Goal: Information Seeking & Learning: Stay updated

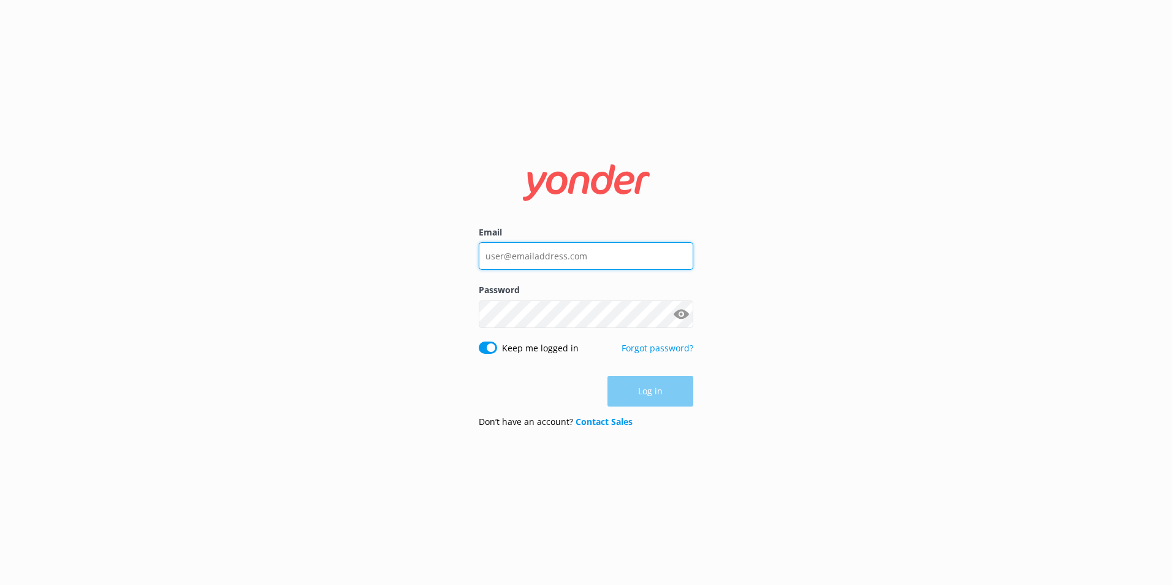
type input "[PERSON_NAME][EMAIL_ADDRESS][PERSON_NAME][DOMAIN_NAME]"
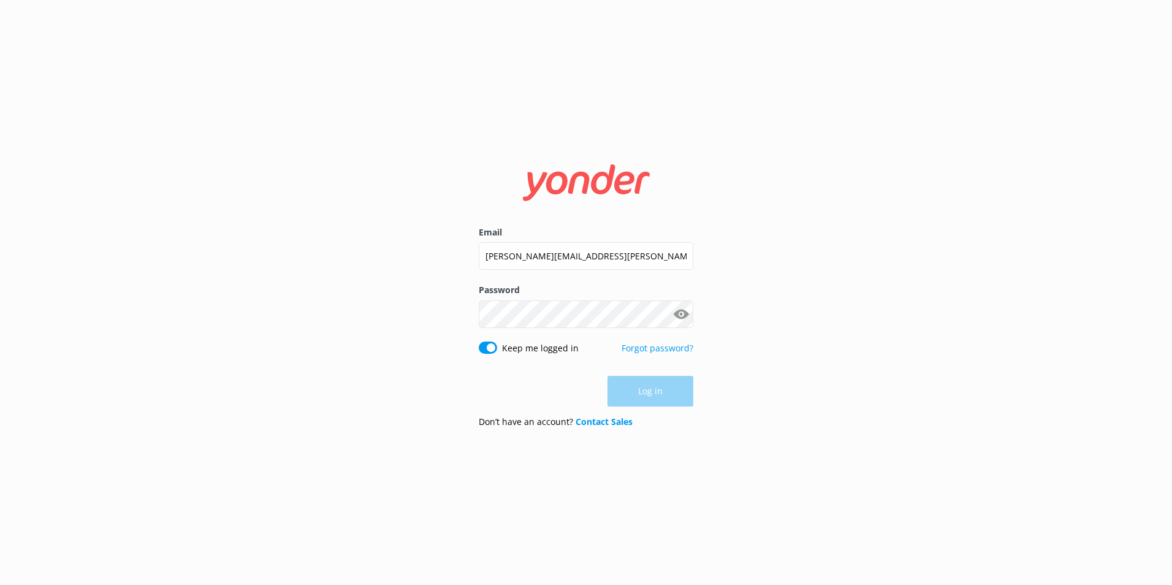
drag, startPoint x: 770, startPoint y: 393, endPoint x: 650, endPoint y: 400, distance: 120.4
click at [768, 395] on div "Email jaimie.moscarello@totallytourism.co.nz Password Show password Keep me log…" at bounding box center [586, 292] width 1172 height 585
click at [644, 386] on button "Log in" at bounding box center [650, 391] width 86 height 31
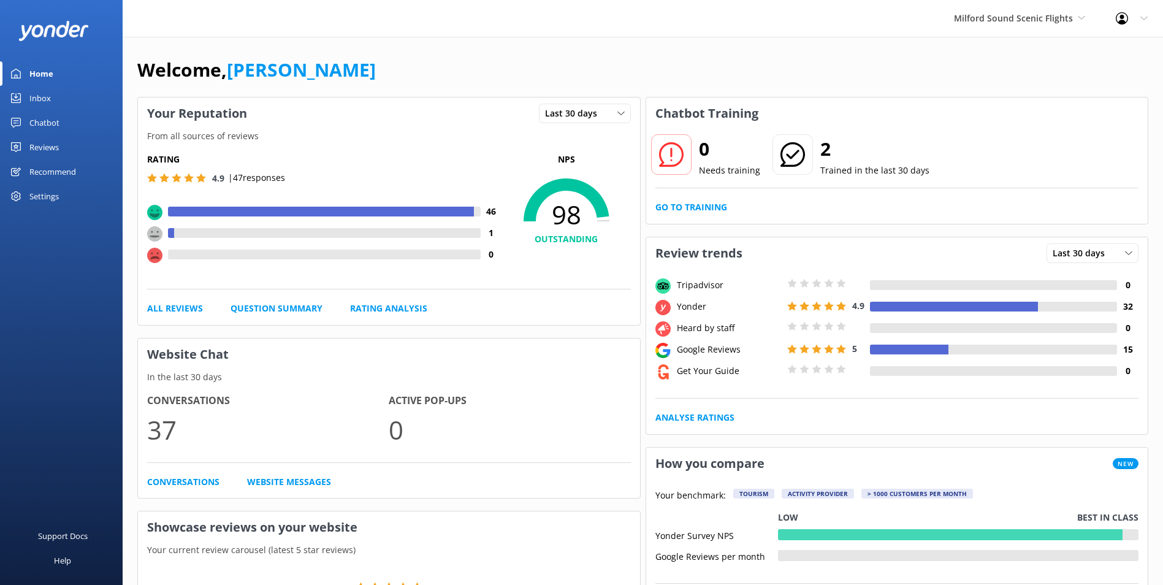
click at [1054, 39] on div "Welcome, Jaimie Moscarello Your Reputation Last 30 days Last 7 days Last 30 day…" at bounding box center [643, 551] width 1040 height 1029
click at [1059, 27] on div "Milford Sound Scenic Flights Milford Sound Scenic Flights Glacier Helicopters T…" at bounding box center [1019, 18] width 162 height 37
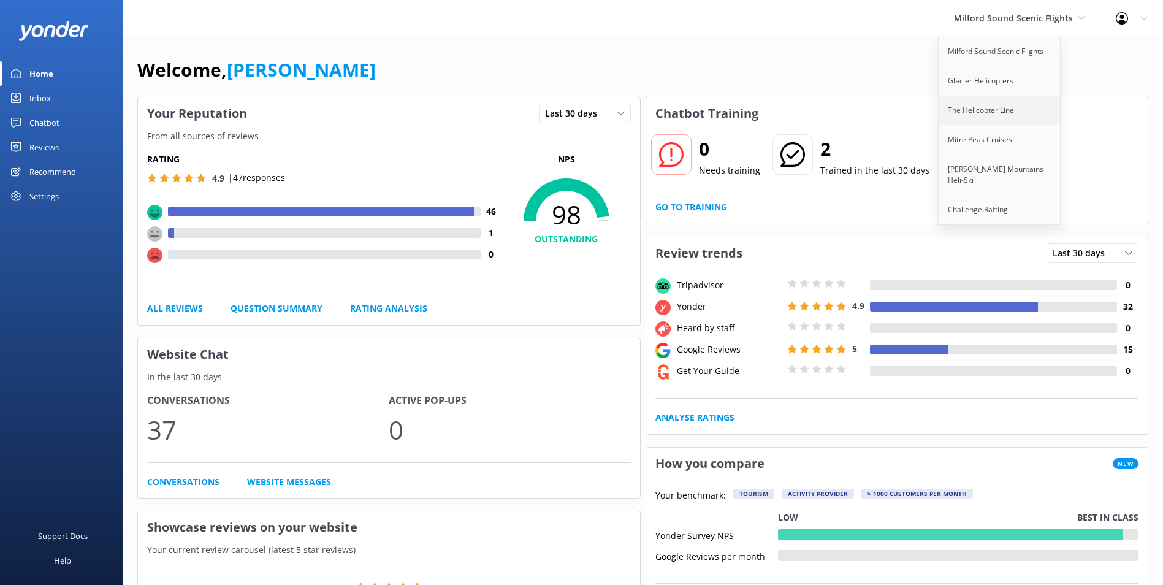
click at [1002, 117] on link "The Helicopter Line" at bounding box center [999, 110] width 123 height 29
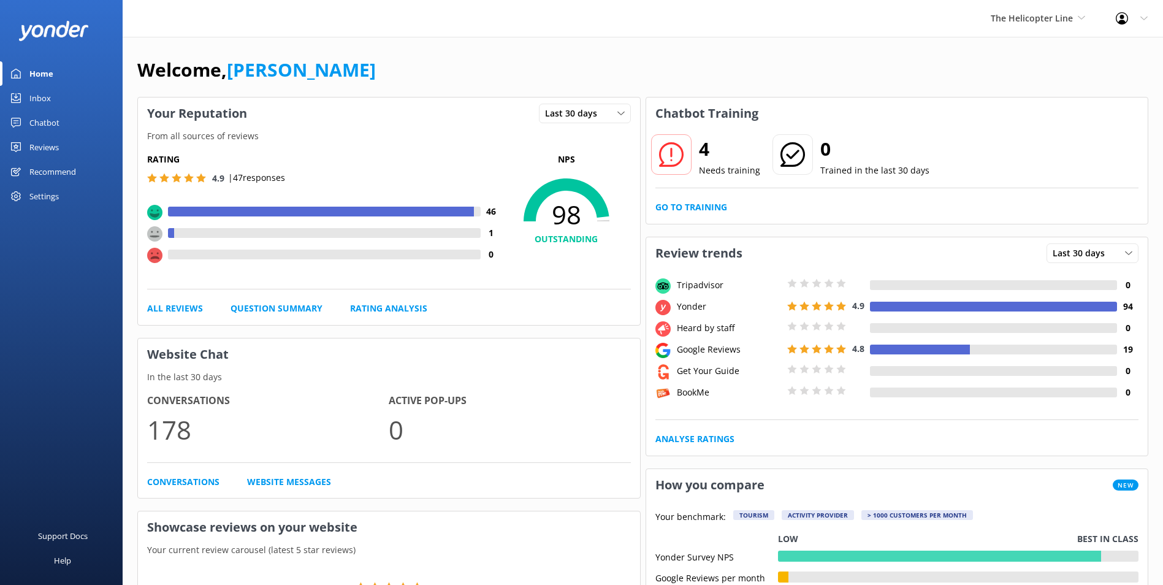
click at [39, 99] on div "Inbox" at bounding box center [39, 98] width 21 height 25
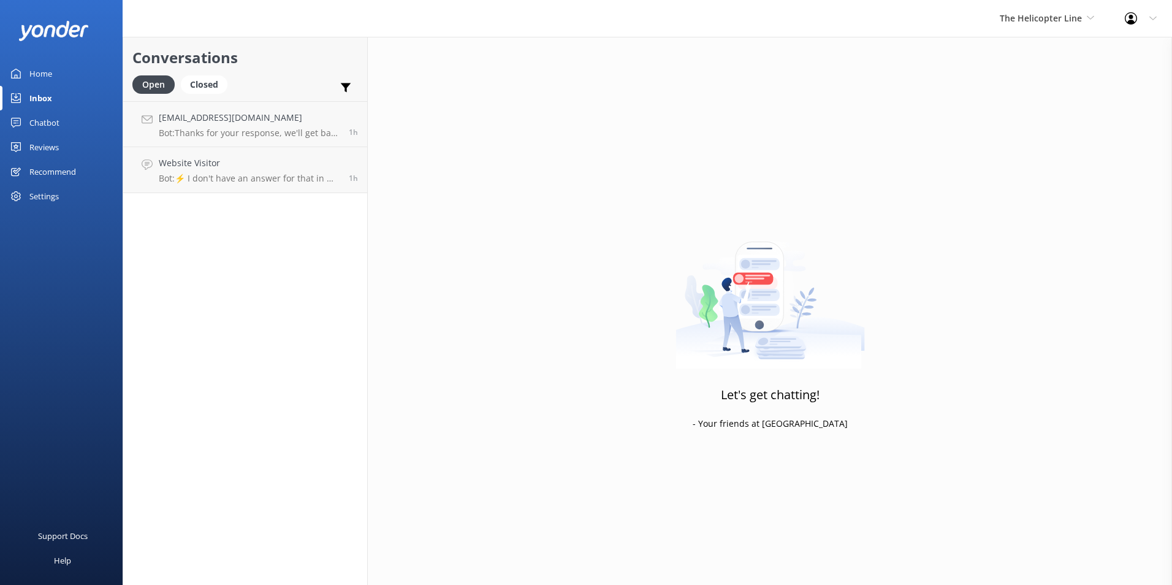
click at [66, 118] on link "Chatbot" at bounding box center [61, 122] width 123 height 25
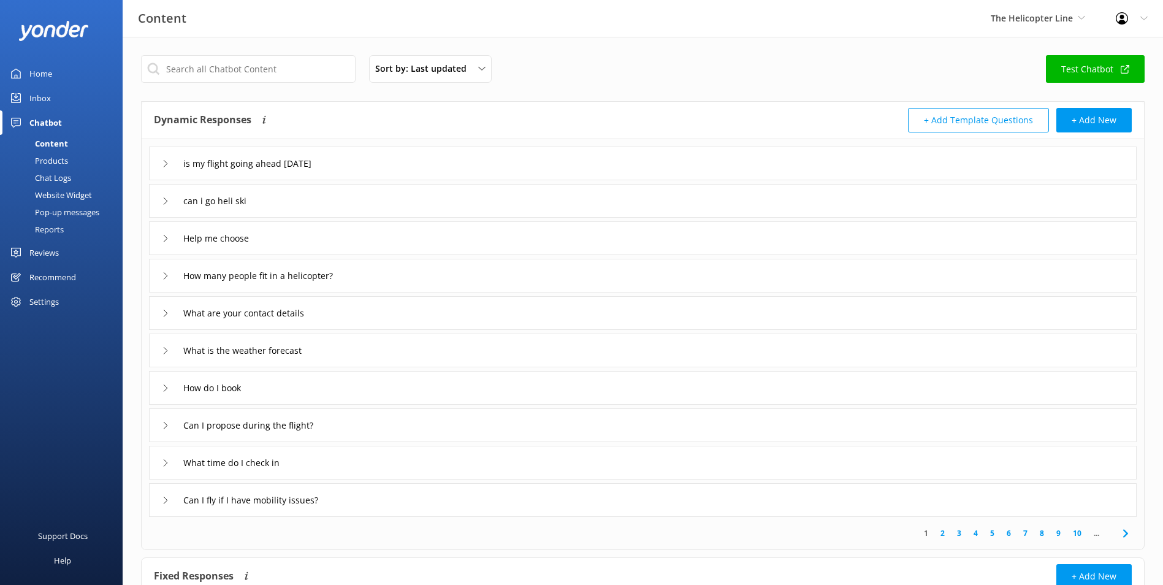
click at [69, 109] on link "Inbox" at bounding box center [61, 98] width 123 height 25
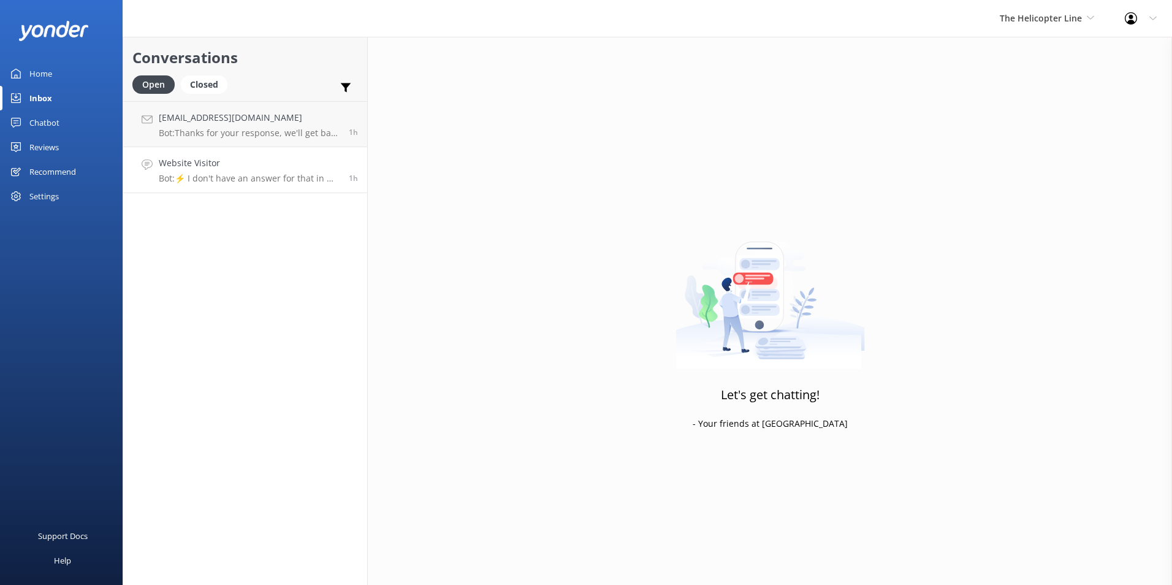
click at [187, 170] on h4 "Website Visitor" at bounding box center [249, 162] width 181 height 13
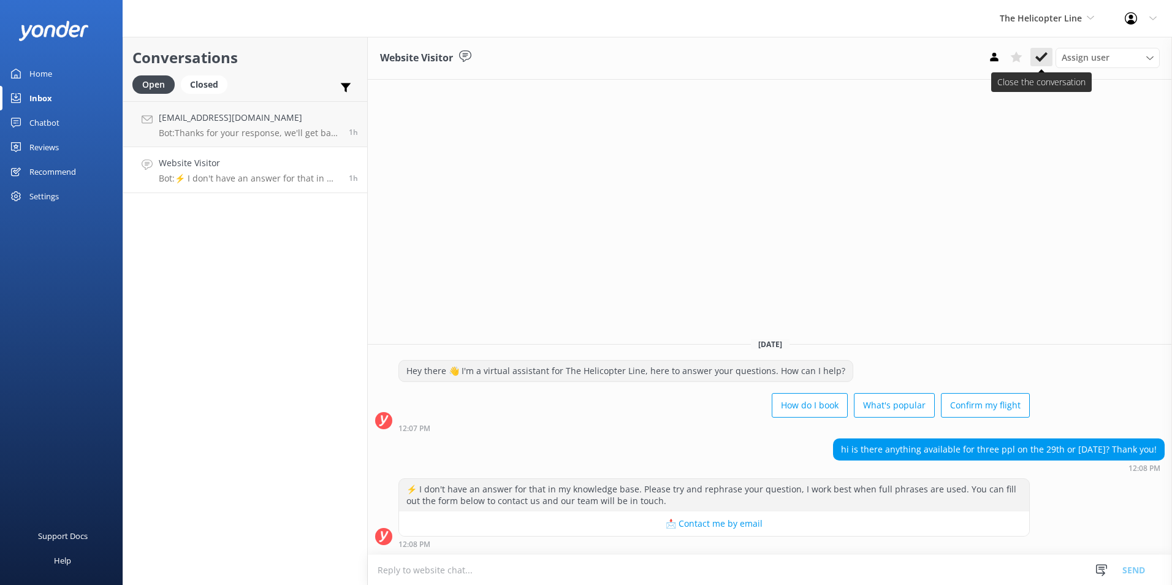
click at [1036, 58] on use at bounding box center [1041, 57] width 12 height 10
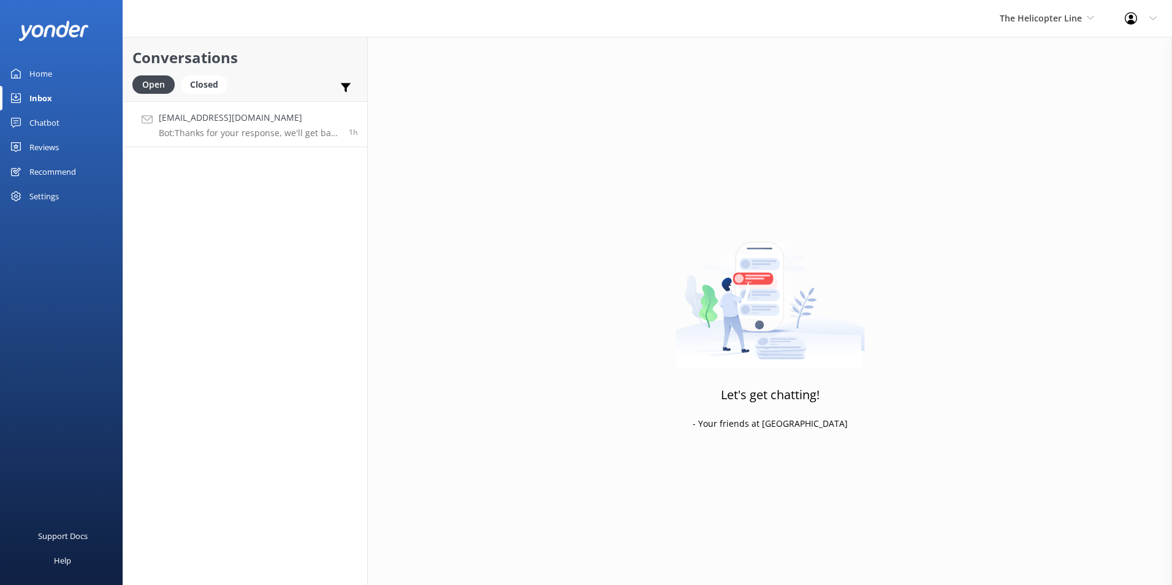
click at [247, 132] on p "Bot: Thanks for your response, we'll get back to you as soon as we can during o…" at bounding box center [249, 132] width 181 height 11
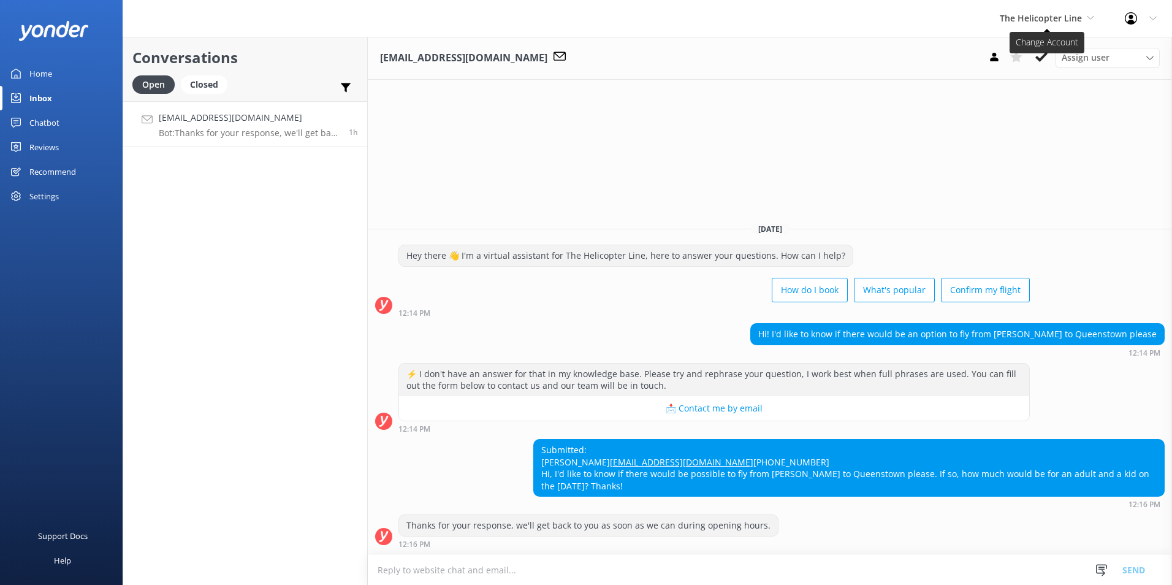
click at [1078, 17] on span "The Helicopter Line" at bounding box center [1041, 18] width 82 height 12
click at [59, 148] on link "Reviews" at bounding box center [61, 147] width 123 height 25
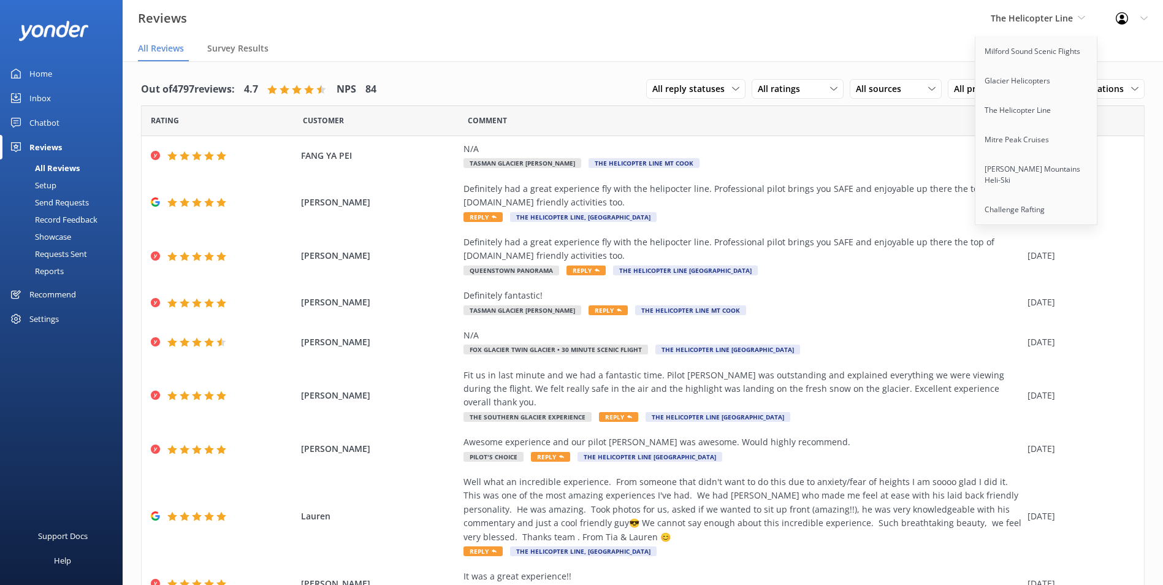
click at [599, 62] on div "Out of 4797 reviews: 4.7 NPS 84 All reply statuses All reply statuses Needs a r…" at bounding box center [643, 378] width 1040 height 634
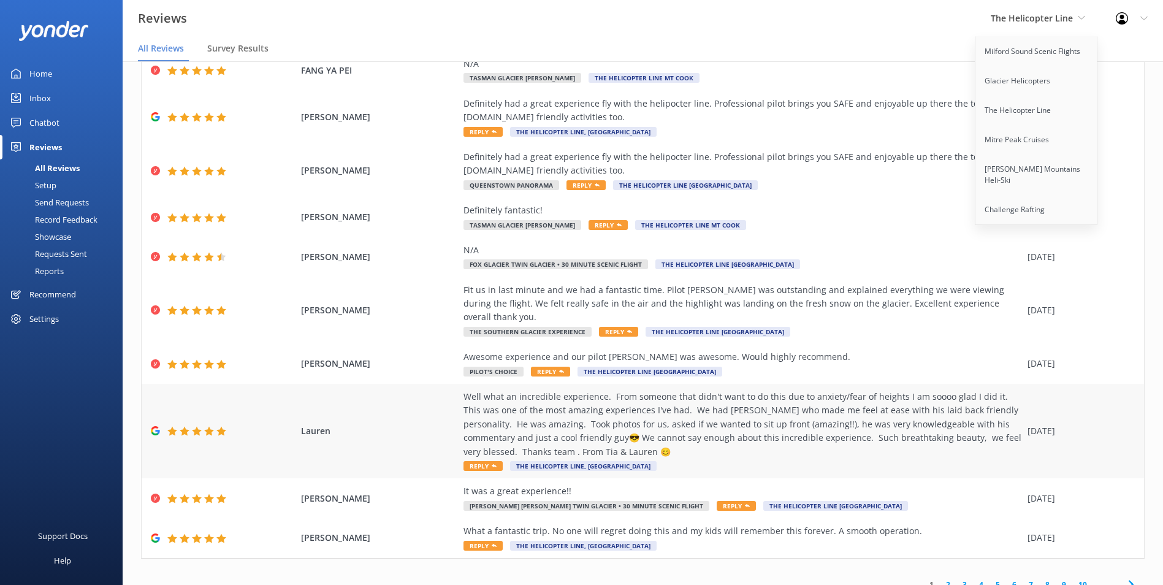
scroll to position [25, 0]
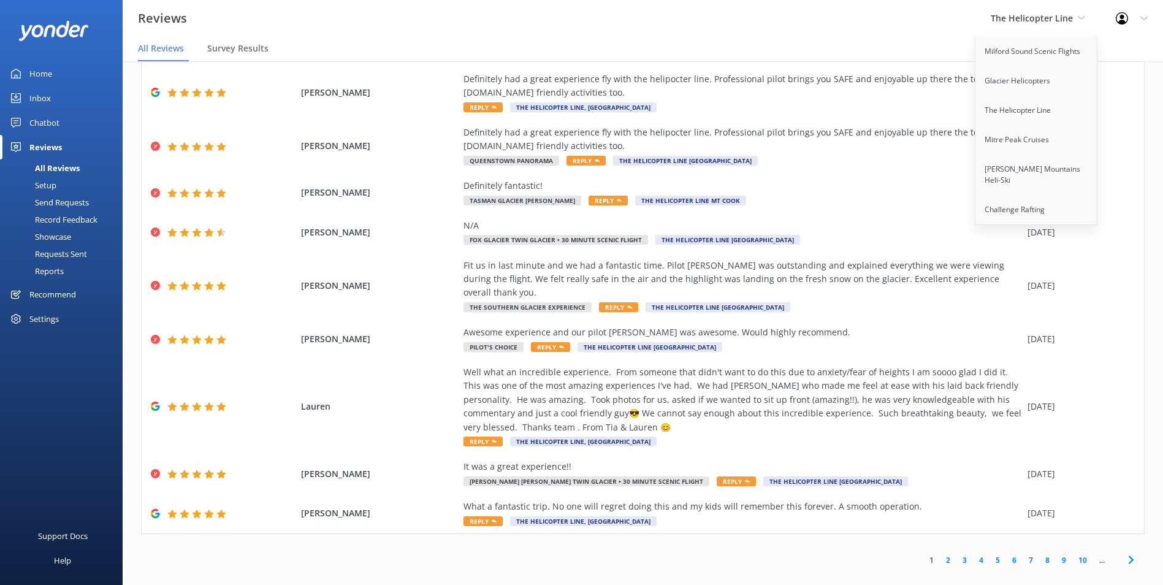
click at [940, 554] on link "2" at bounding box center [948, 560] width 17 height 12
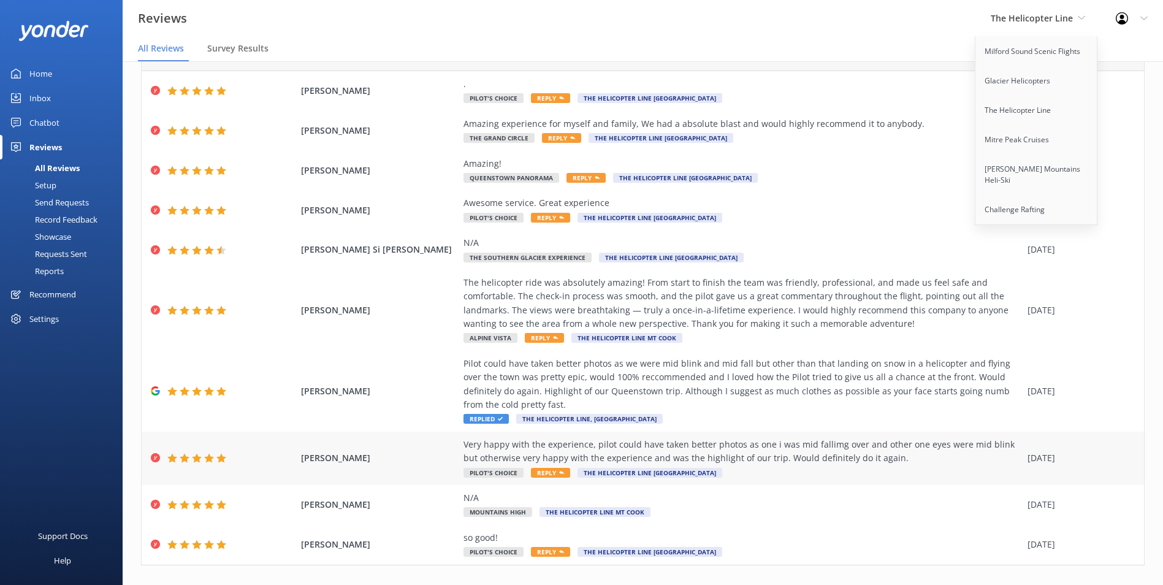
scroll to position [85, 0]
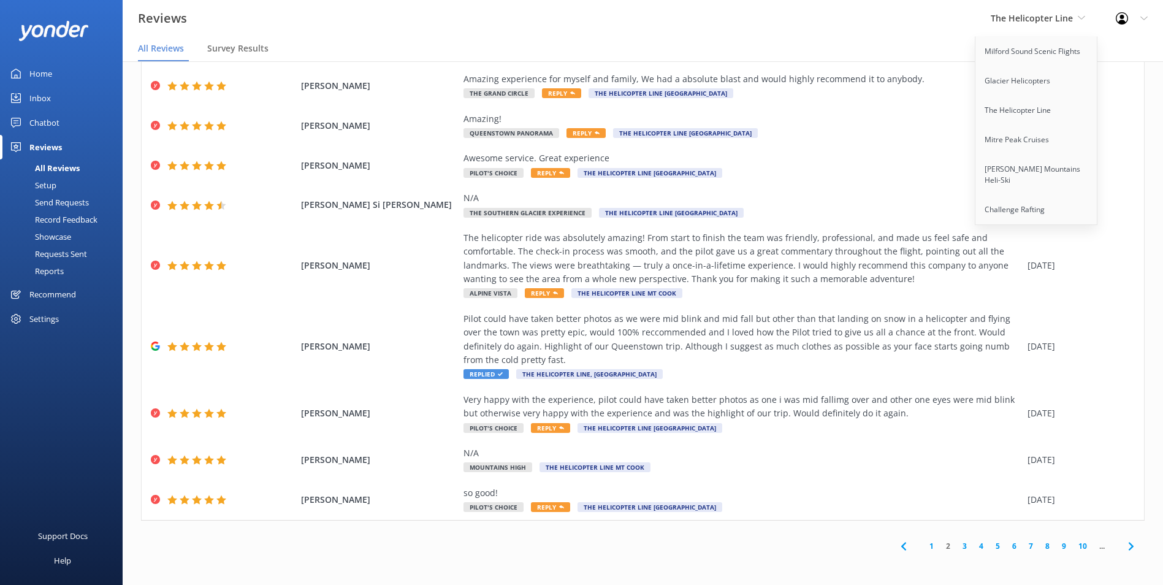
click at [956, 546] on link "3" at bounding box center [964, 546] width 17 height 12
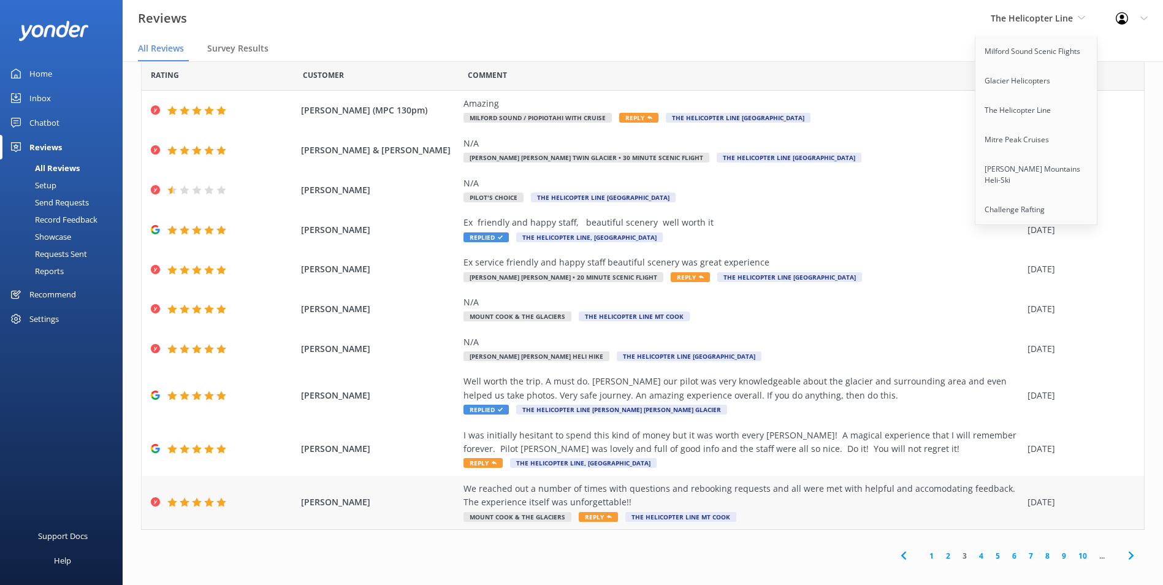
scroll to position [30, 0]
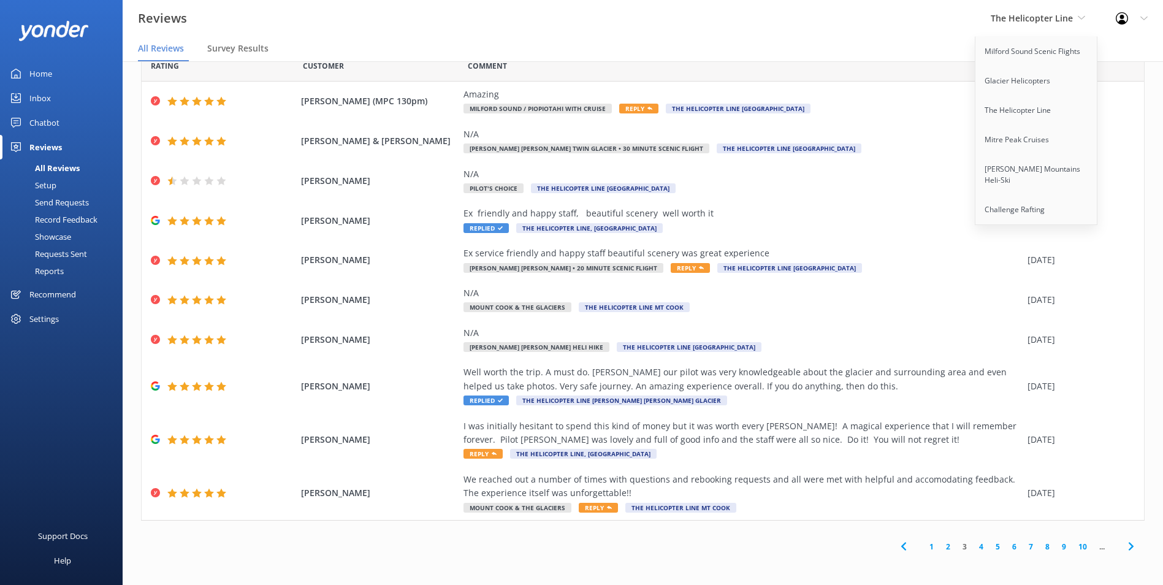
click at [975, 547] on link "4" at bounding box center [981, 547] width 17 height 12
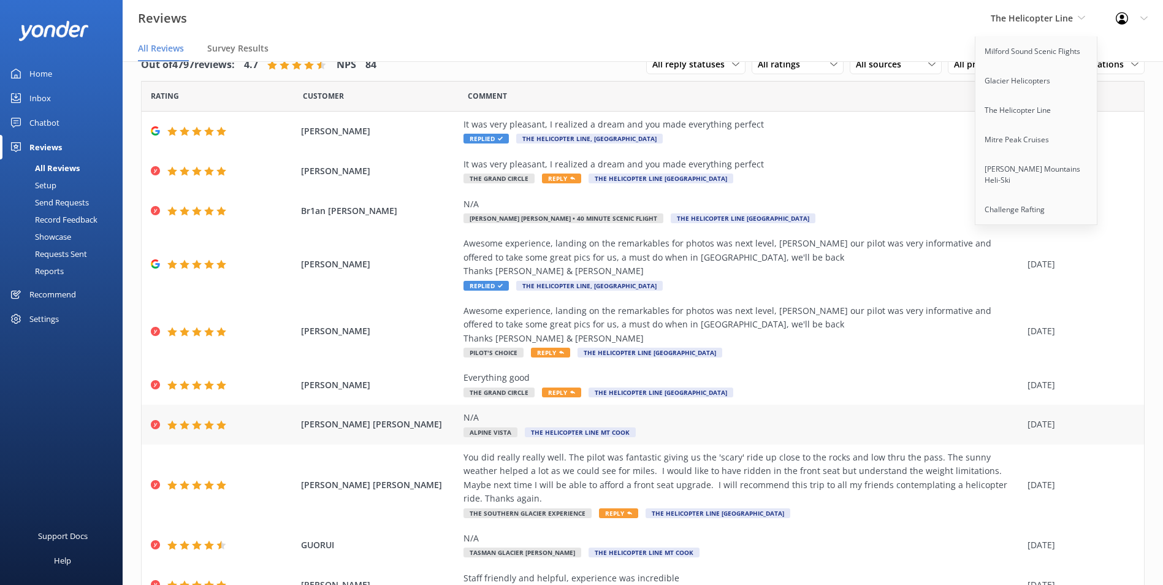
scroll to position [71, 0]
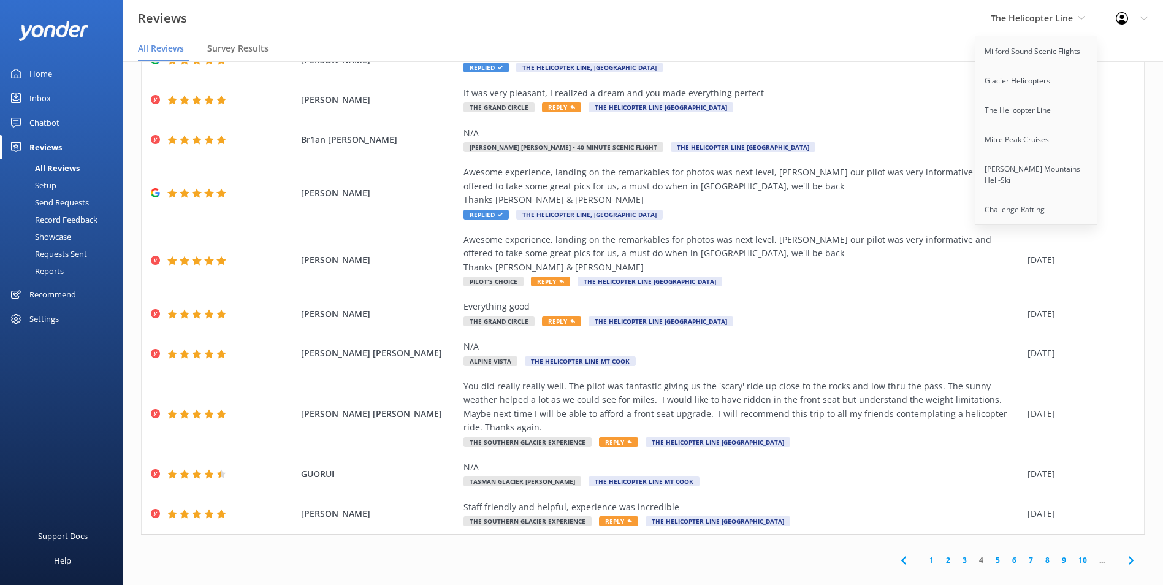
click at [989, 554] on link "5" at bounding box center [997, 560] width 17 height 12
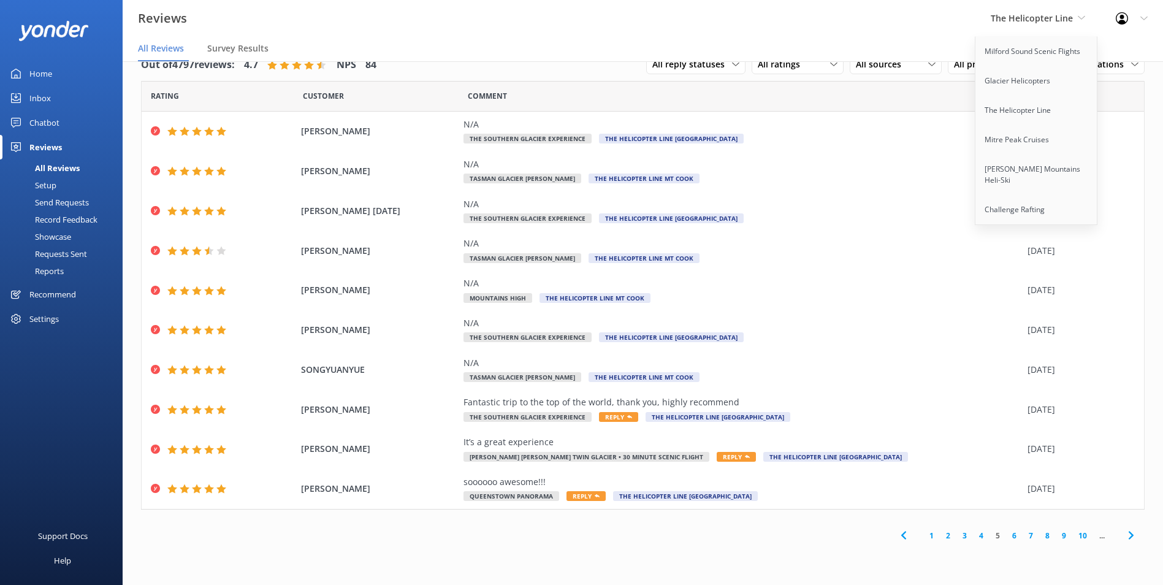
click at [932, 535] on link "1" at bounding box center [931, 536] width 17 height 12
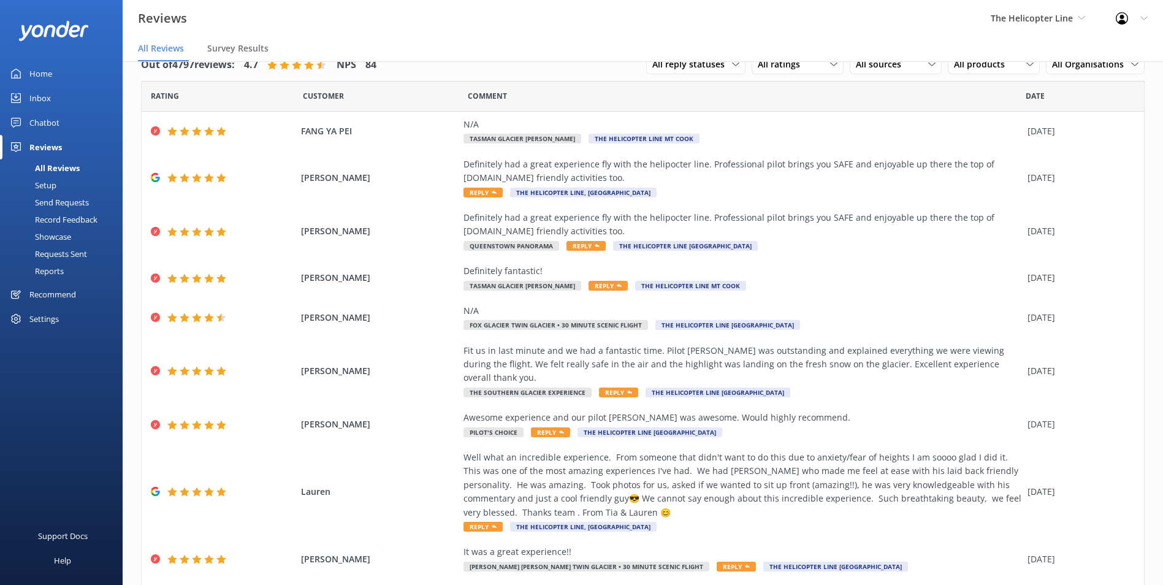
scroll to position [25, 0]
